Goal: Information Seeking & Learning: Learn about a topic

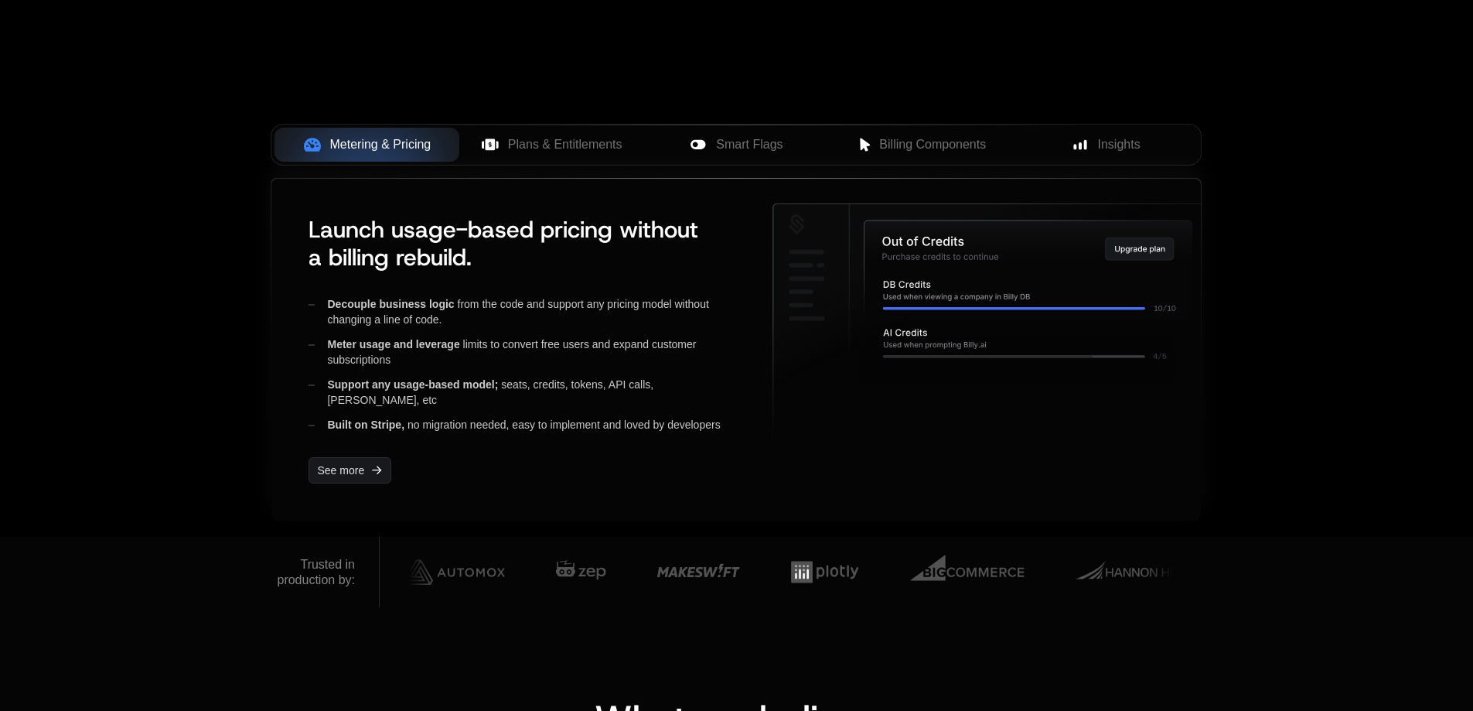
scroll to position [541, 0]
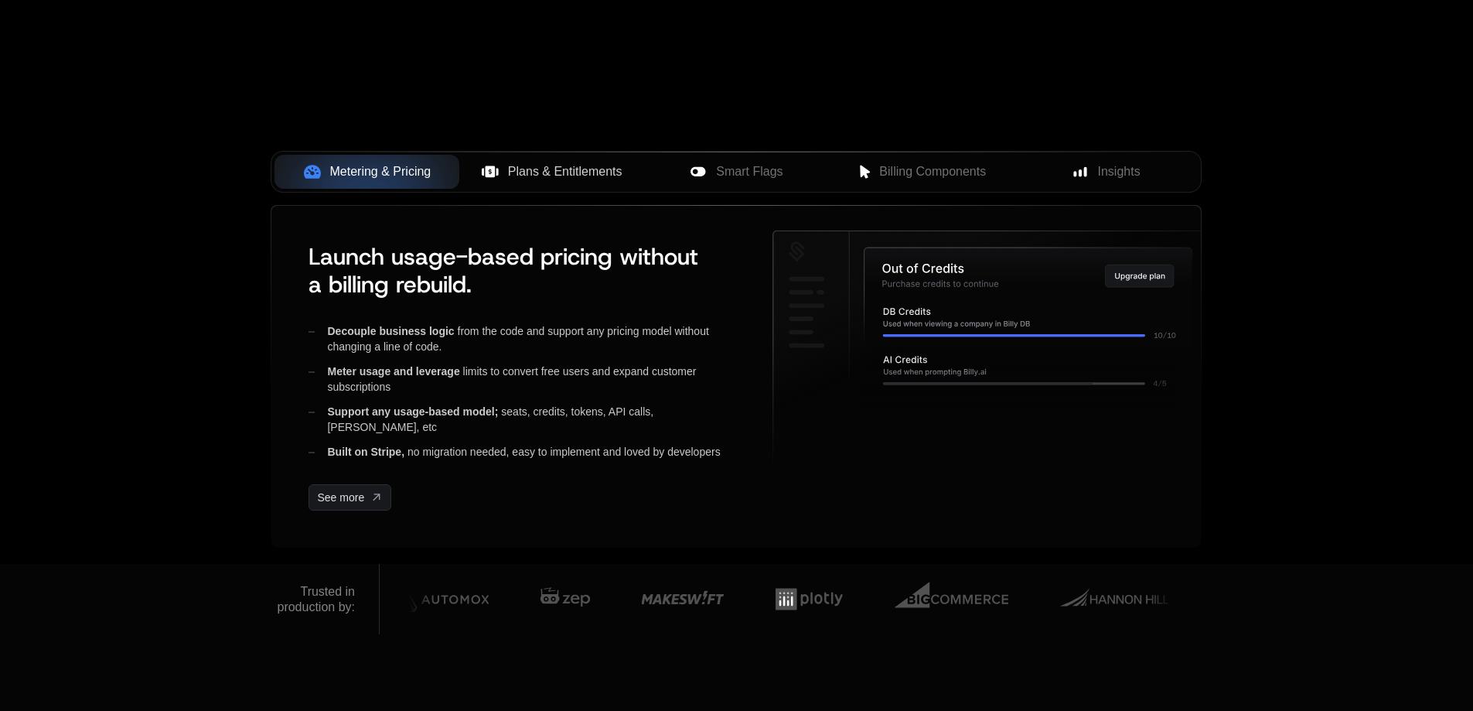
click at [543, 181] on span "Plans & Entitlements" at bounding box center [565, 171] width 114 height 19
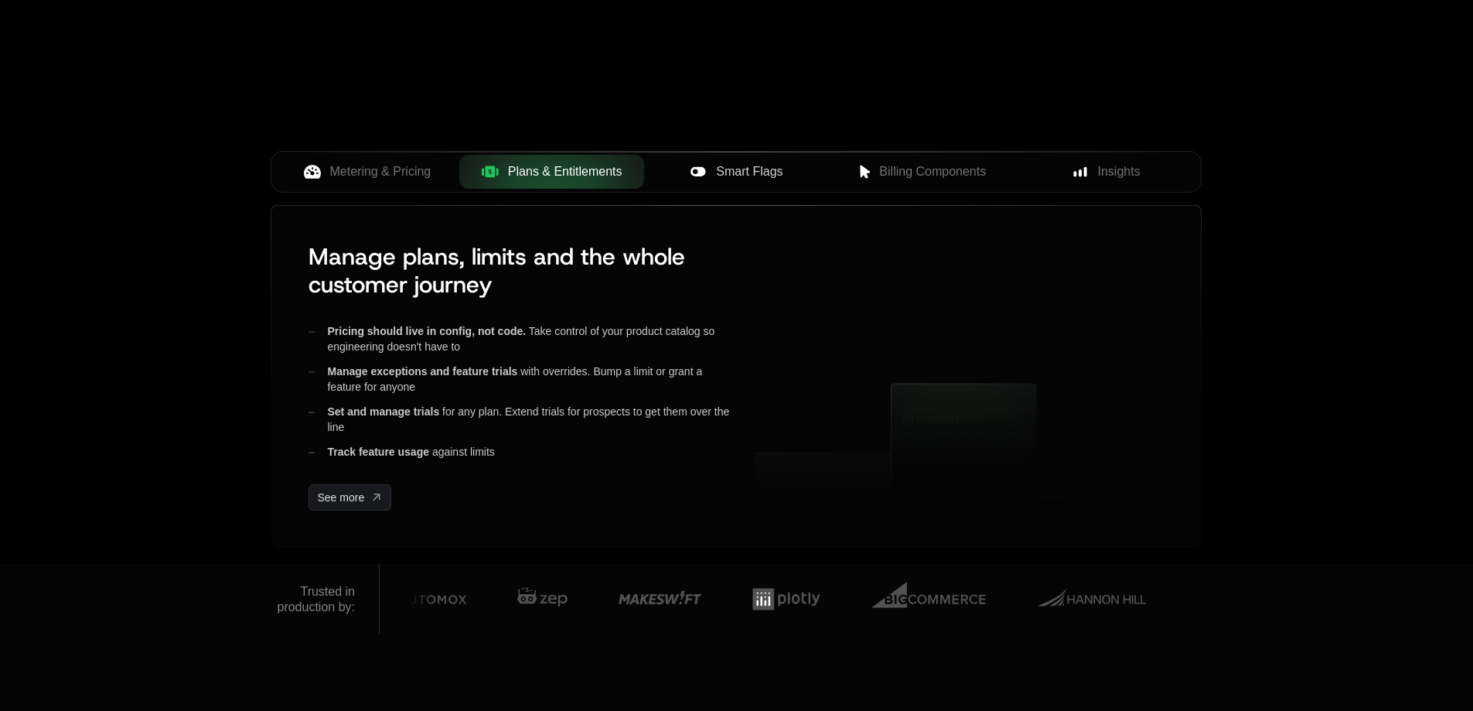
click at [770, 180] on span "Smart Flags" at bounding box center [749, 171] width 66 height 19
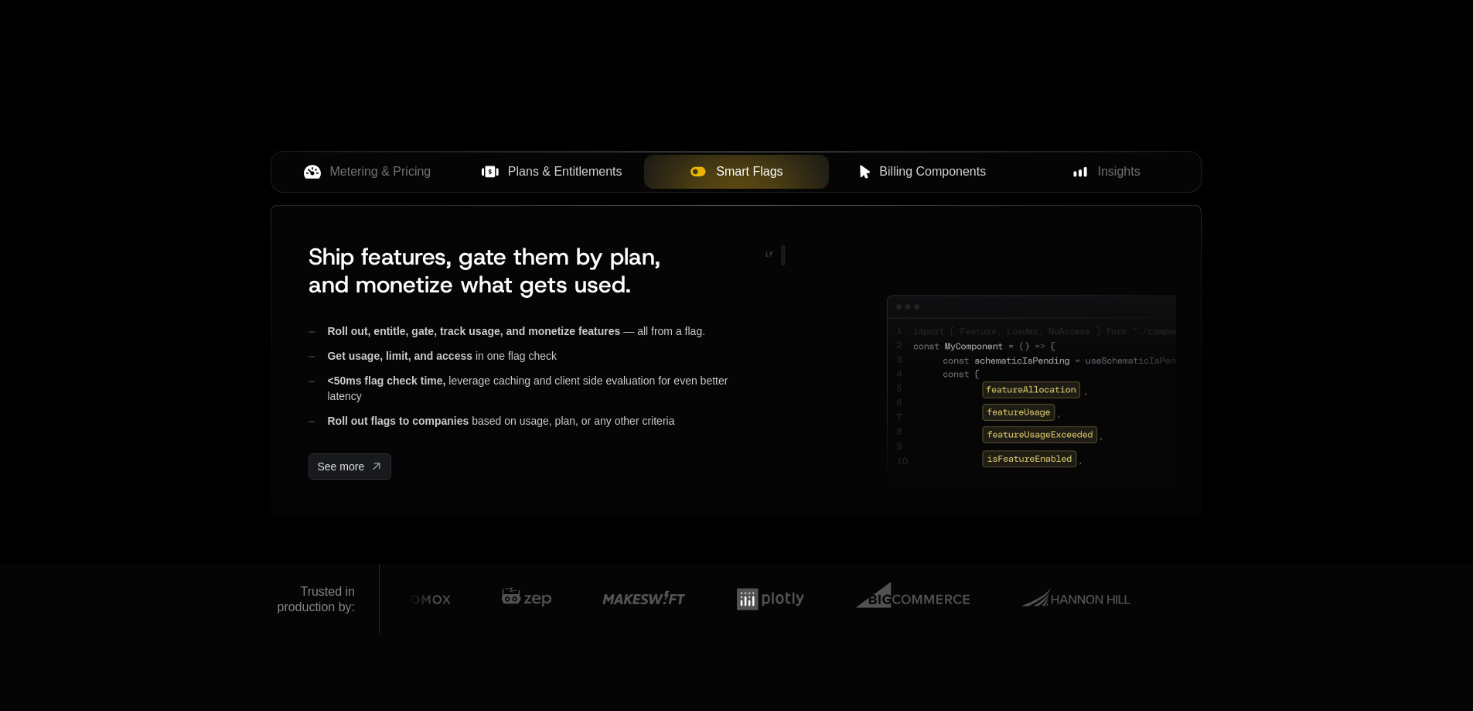
click at [912, 185] on button "Billing Components" at bounding box center [921, 172] width 185 height 34
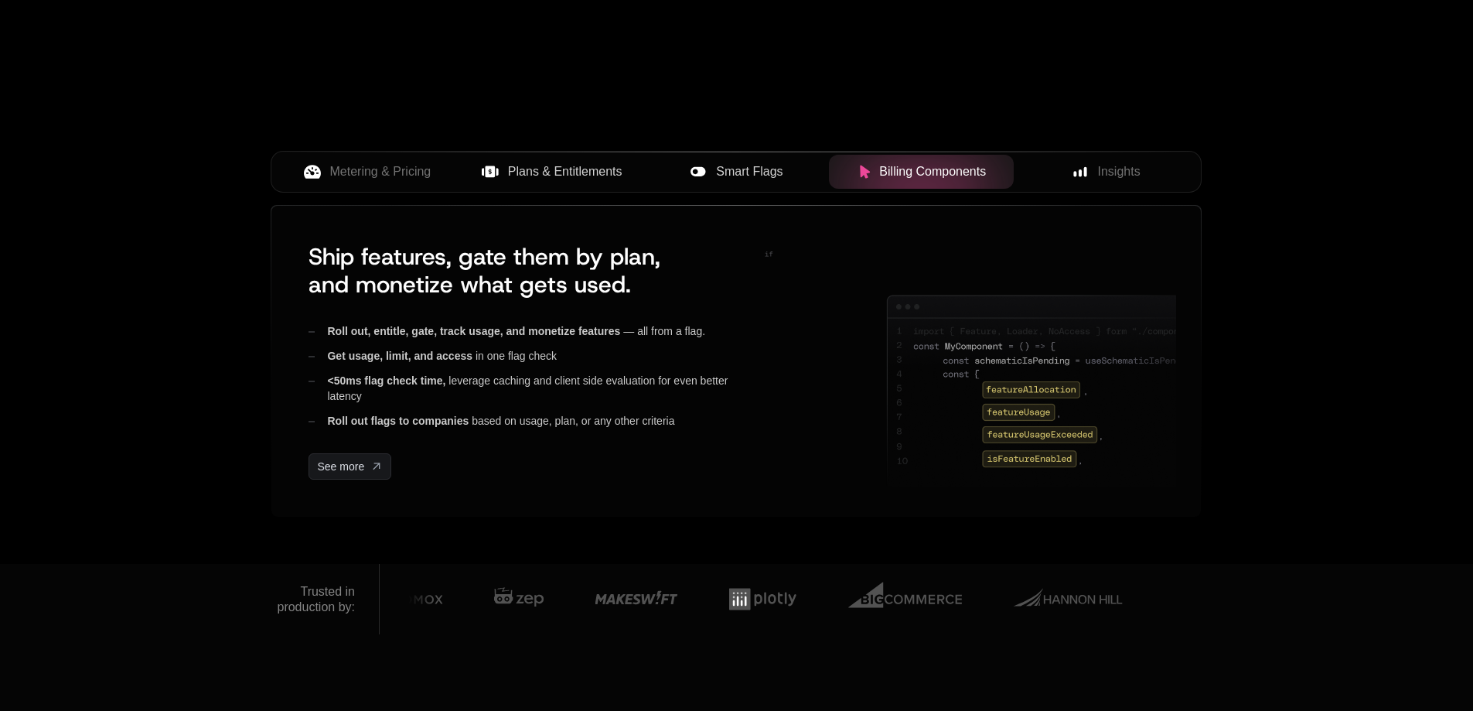
click at [1117, 189] on div "Metering & Pricing Plans & Entitlements Smart Flags Billing Components Insights" at bounding box center [736, 172] width 931 height 42
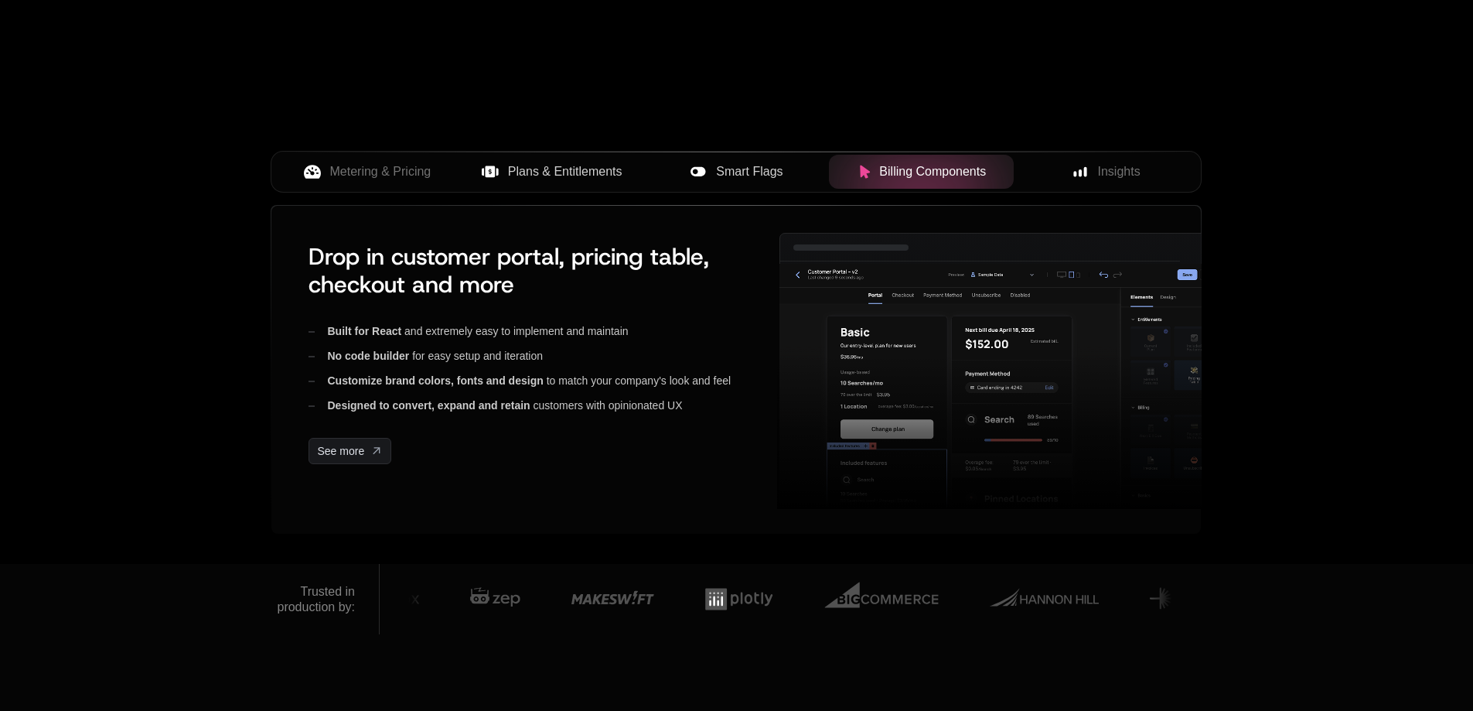
click at [372, 189] on div "Metering & Pricing Plans & Entitlements Smart Flags Billing Components Insights" at bounding box center [736, 172] width 931 height 42
click at [373, 174] on span "Metering & Pricing" at bounding box center [380, 171] width 101 height 19
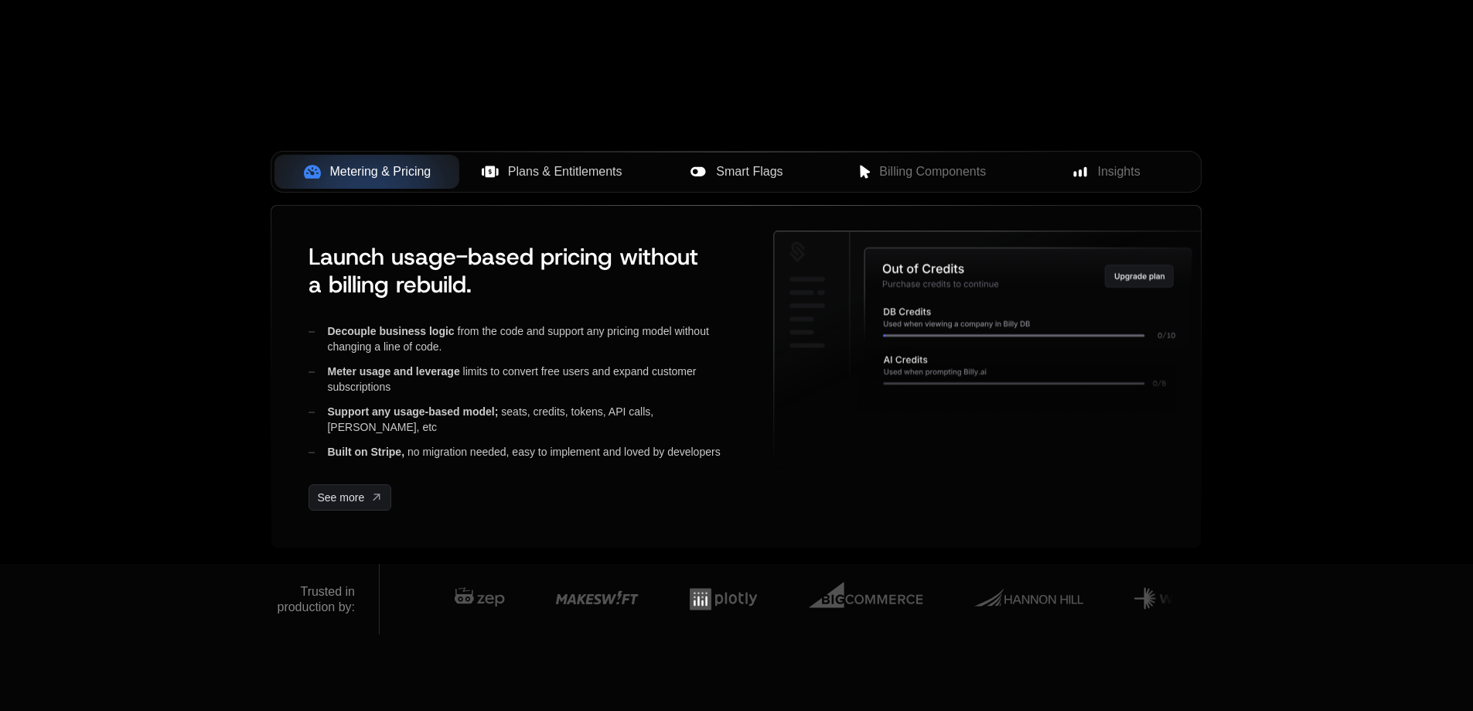
click at [548, 163] on span "Plans & Entitlements" at bounding box center [565, 171] width 114 height 19
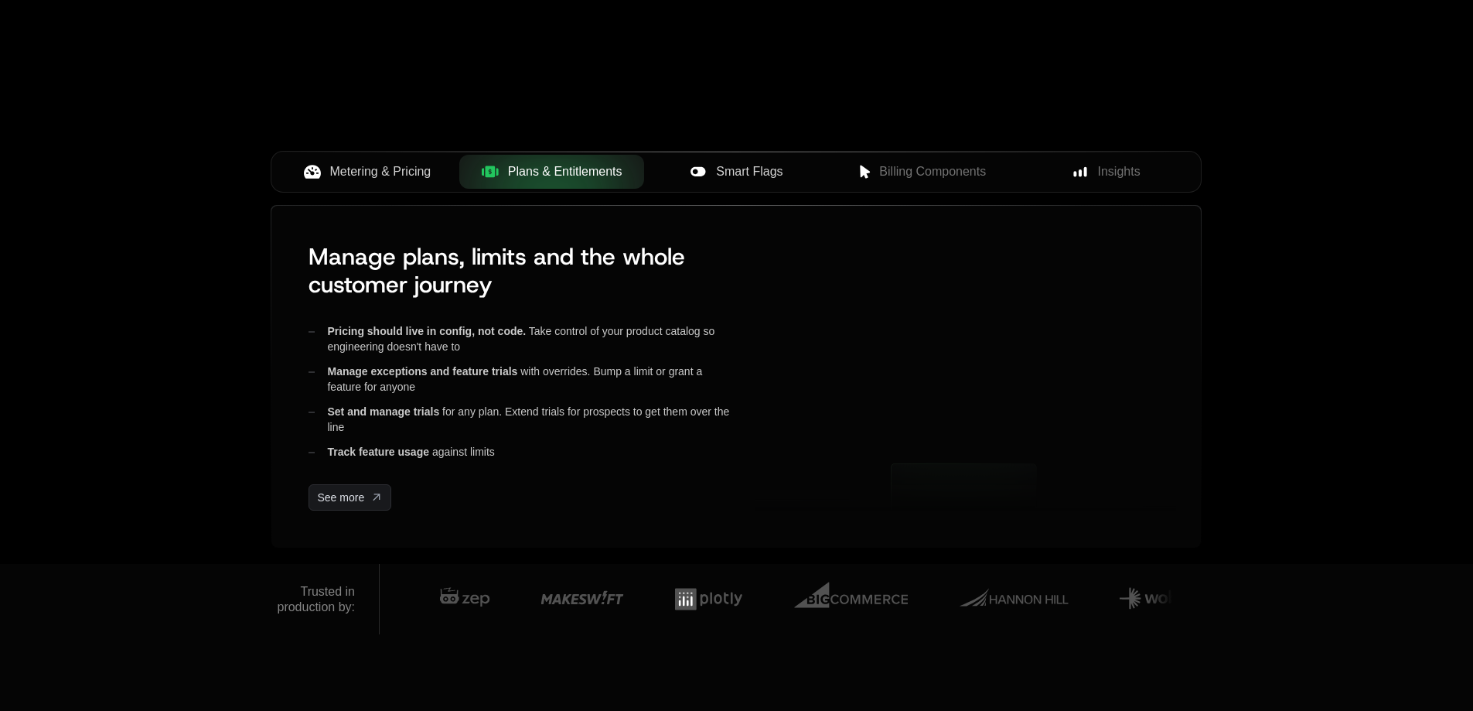
click at [445, 156] on button "Metering & Pricing" at bounding box center [366, 172] width 185 height 34
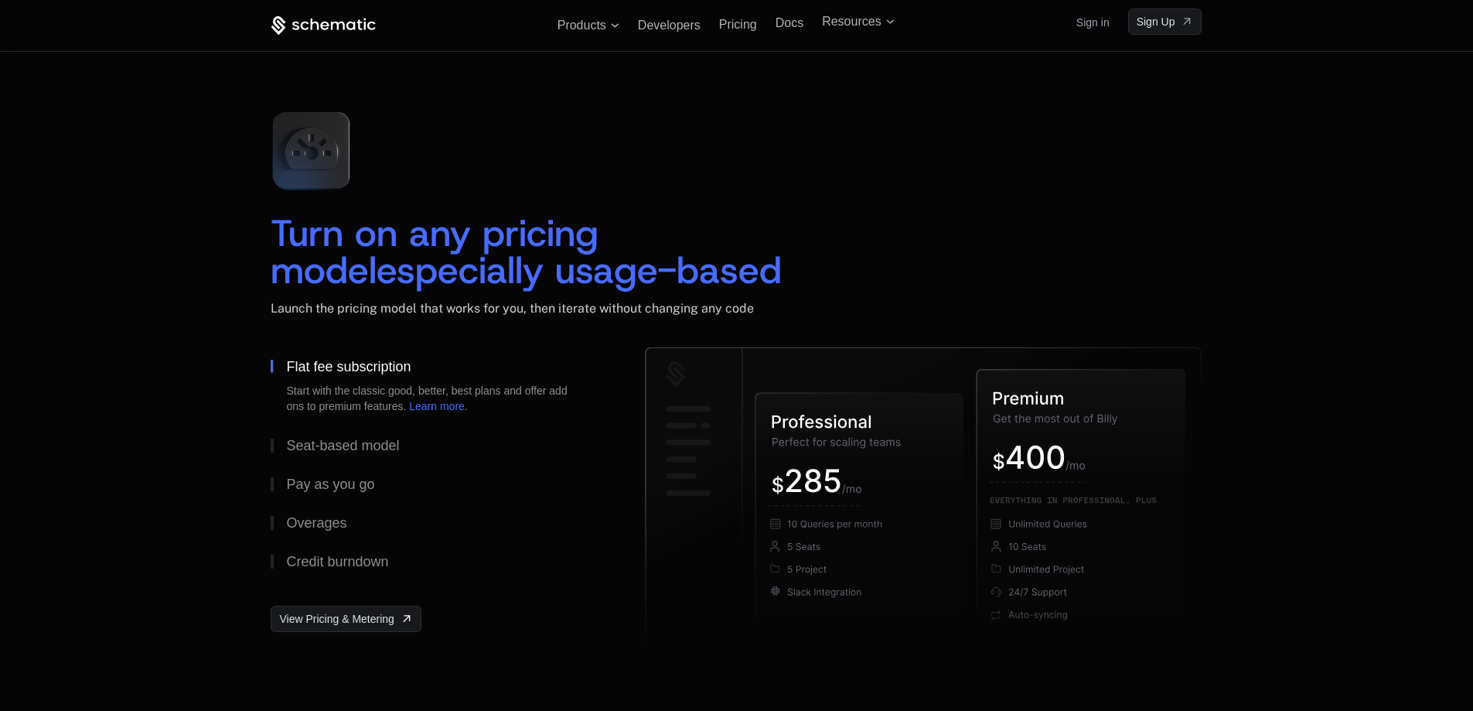
scroll to position [2088, 0]
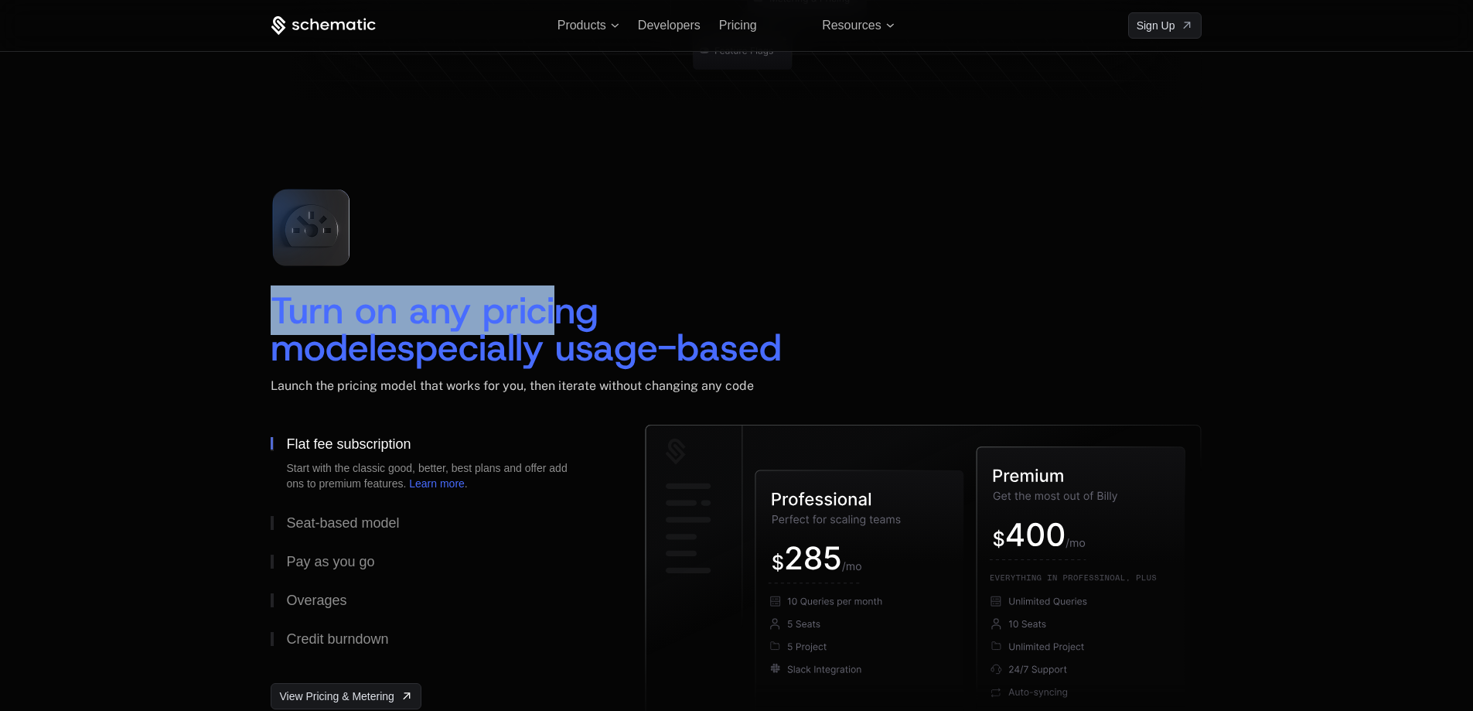
drag, startPoint x: 309, startPoint y: 230, endPoint x: 636, endPoint y: 305, distance: 335.6
click at [589, 303] on div "Turn on any pricing model especially usage-based Launch the pricing model that …" at bounding box center [736, 300] width 931 height 248
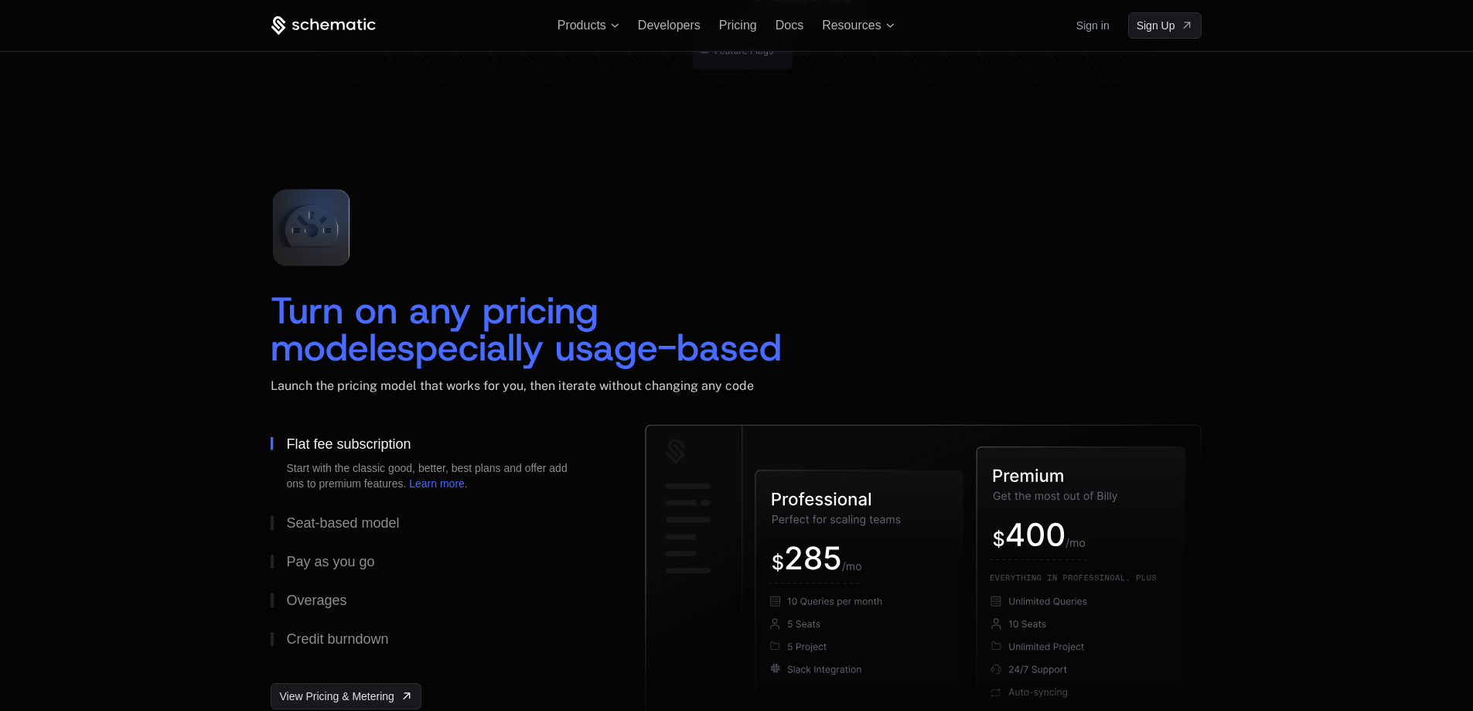
click at [723, 229] on div "Turn on any pricing model especially usage-based Launch the pricing model that …" at bounding box center [736, 300] width 931 height 248
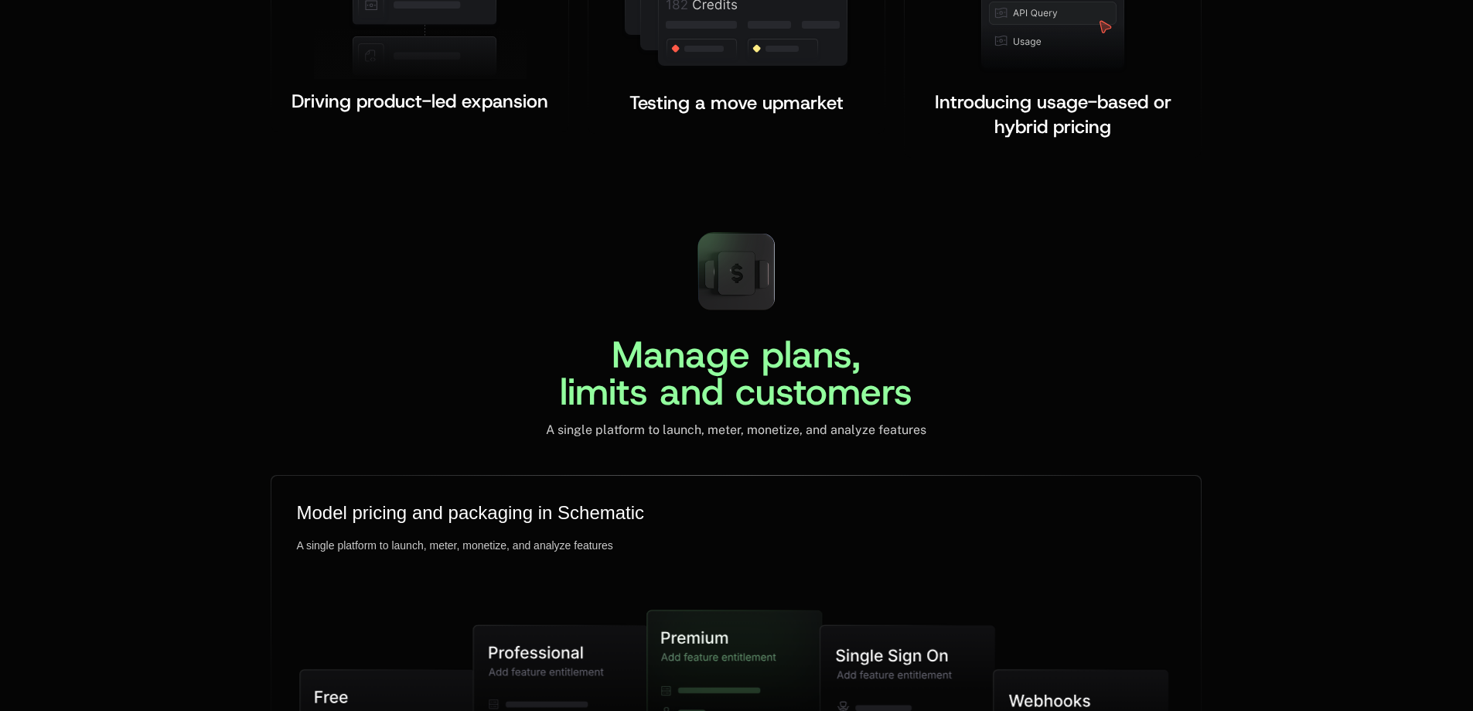
scroll to position [3557, 0]
